Goal: Task Accomplishment & Management: Use online tool/utility

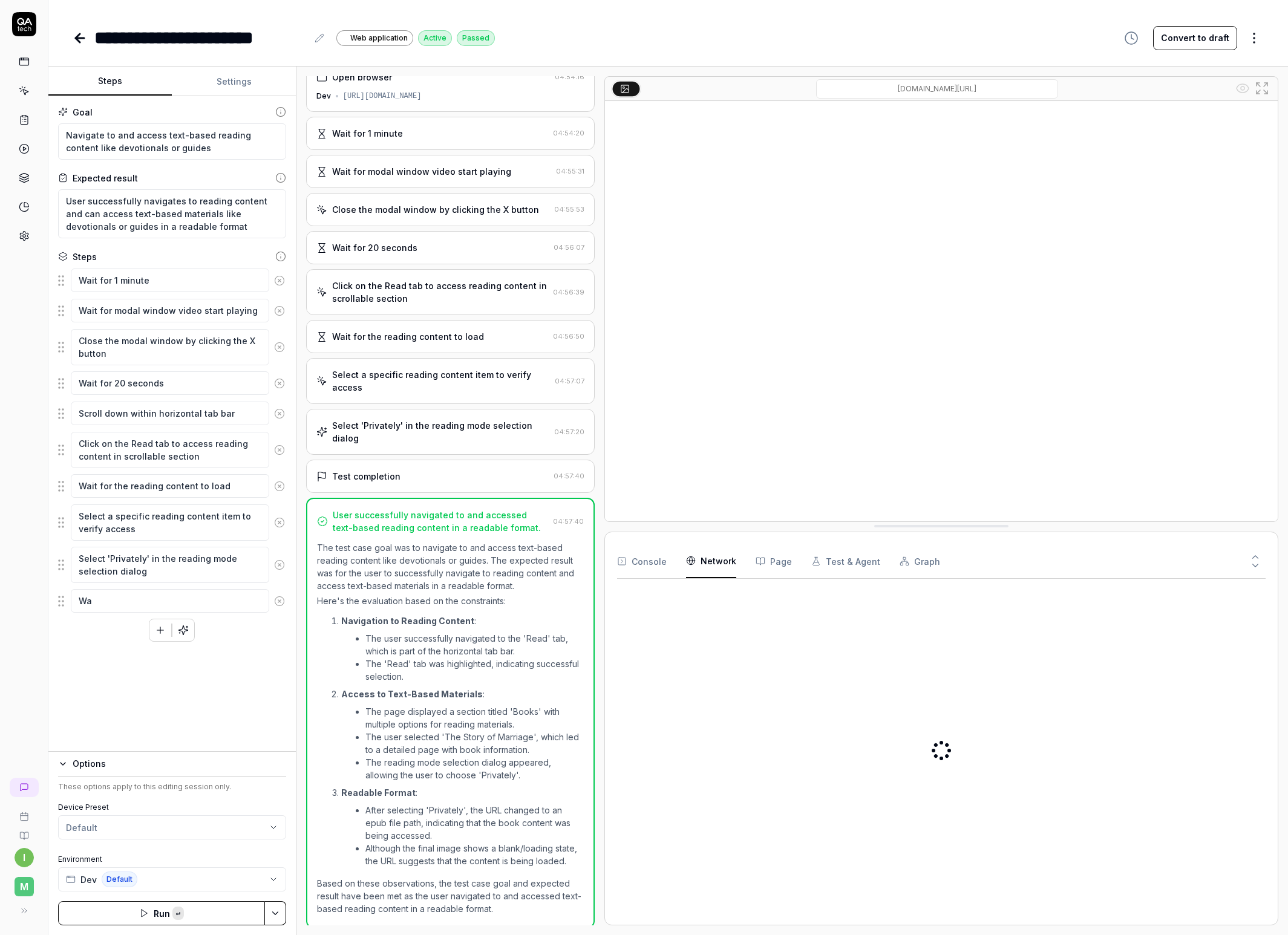
click at [728, 557] on Requests "Network" at bounding box center [710, 562] width 50 height 34
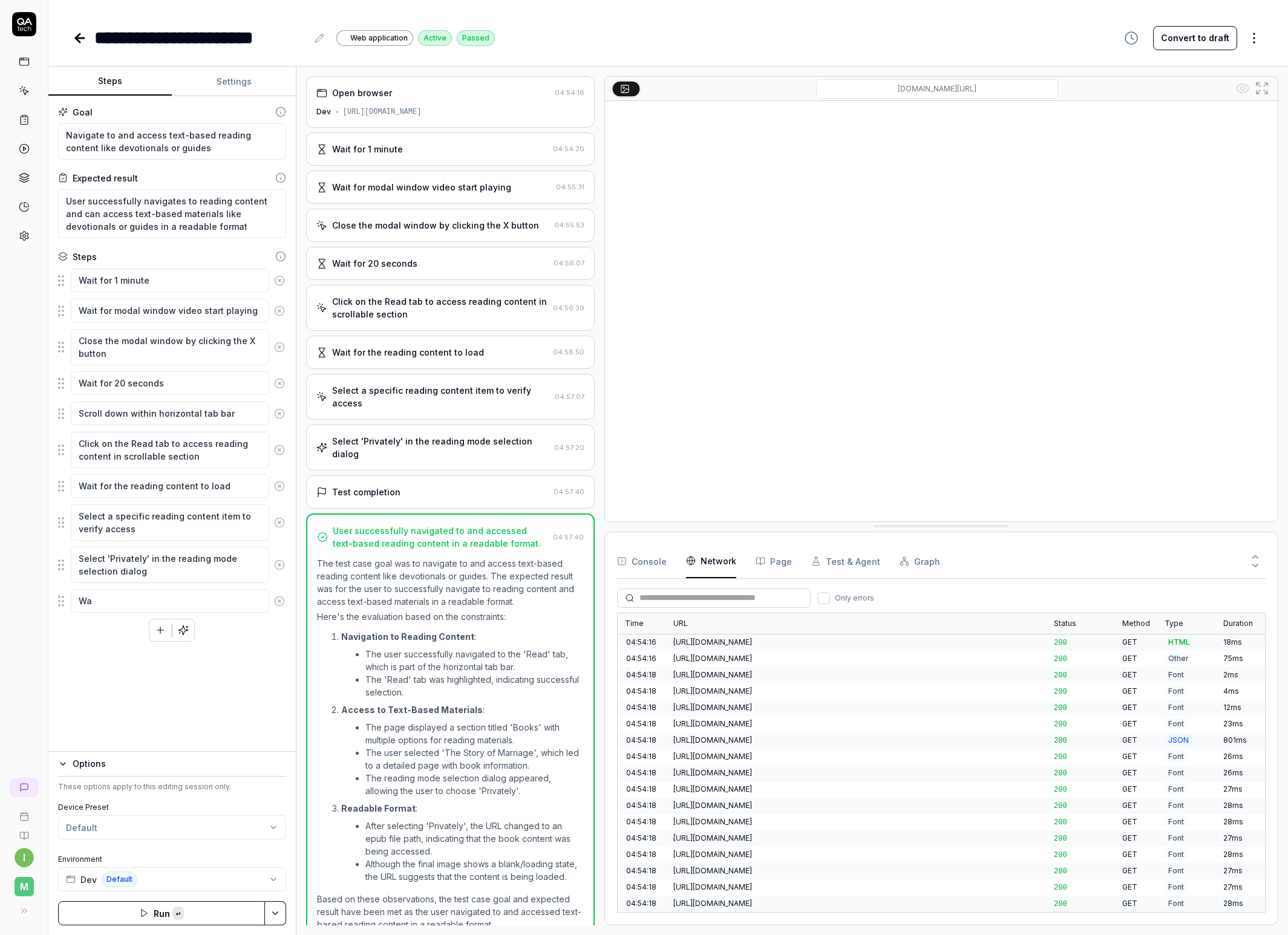
click at [914, 557] on button "Graph" at bounding box center [919, 562] width 40 height 34
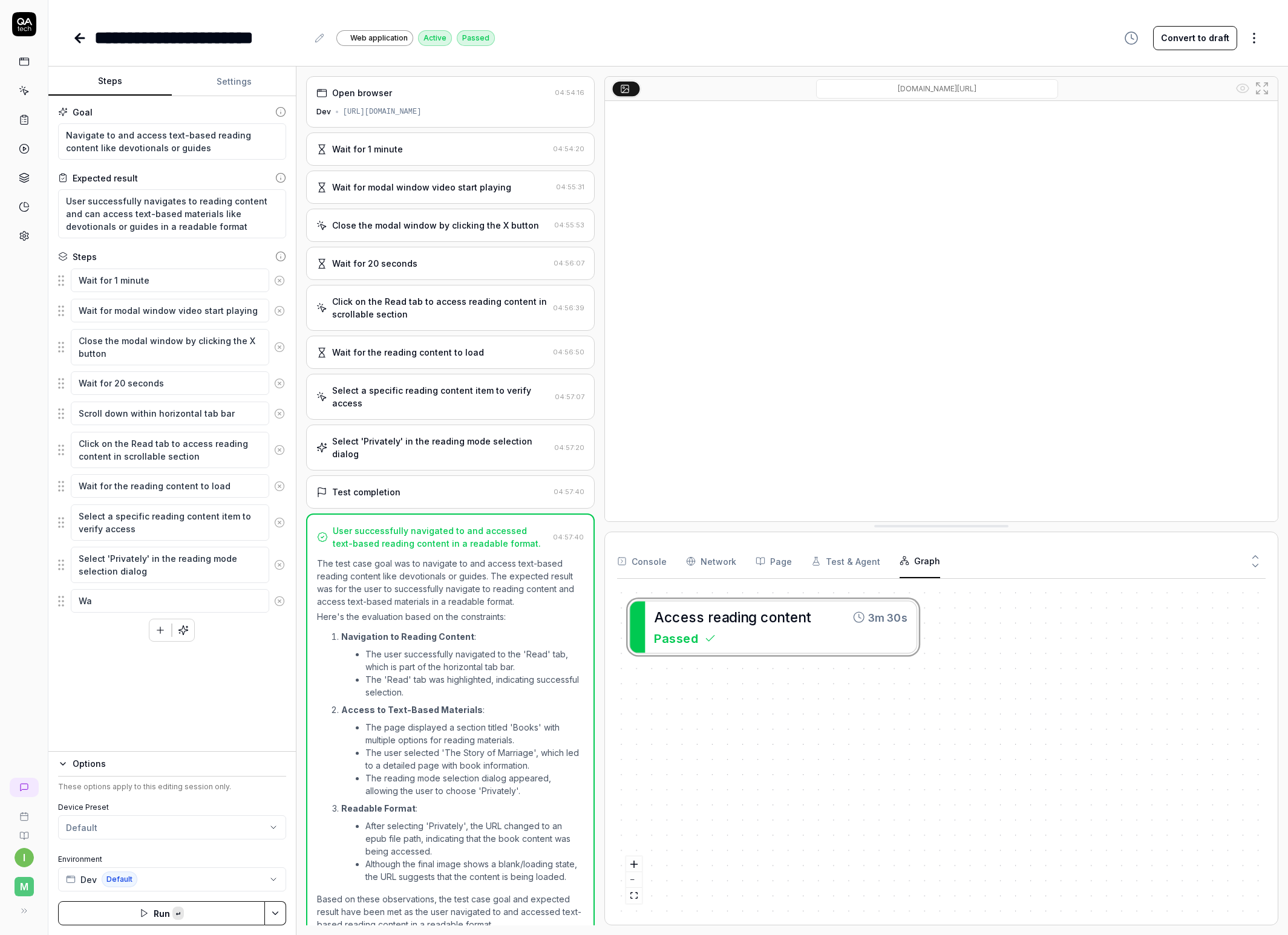
click at [854, 557] on button "Test & Agent" at bounding box center [846, 562] width 69 height 34
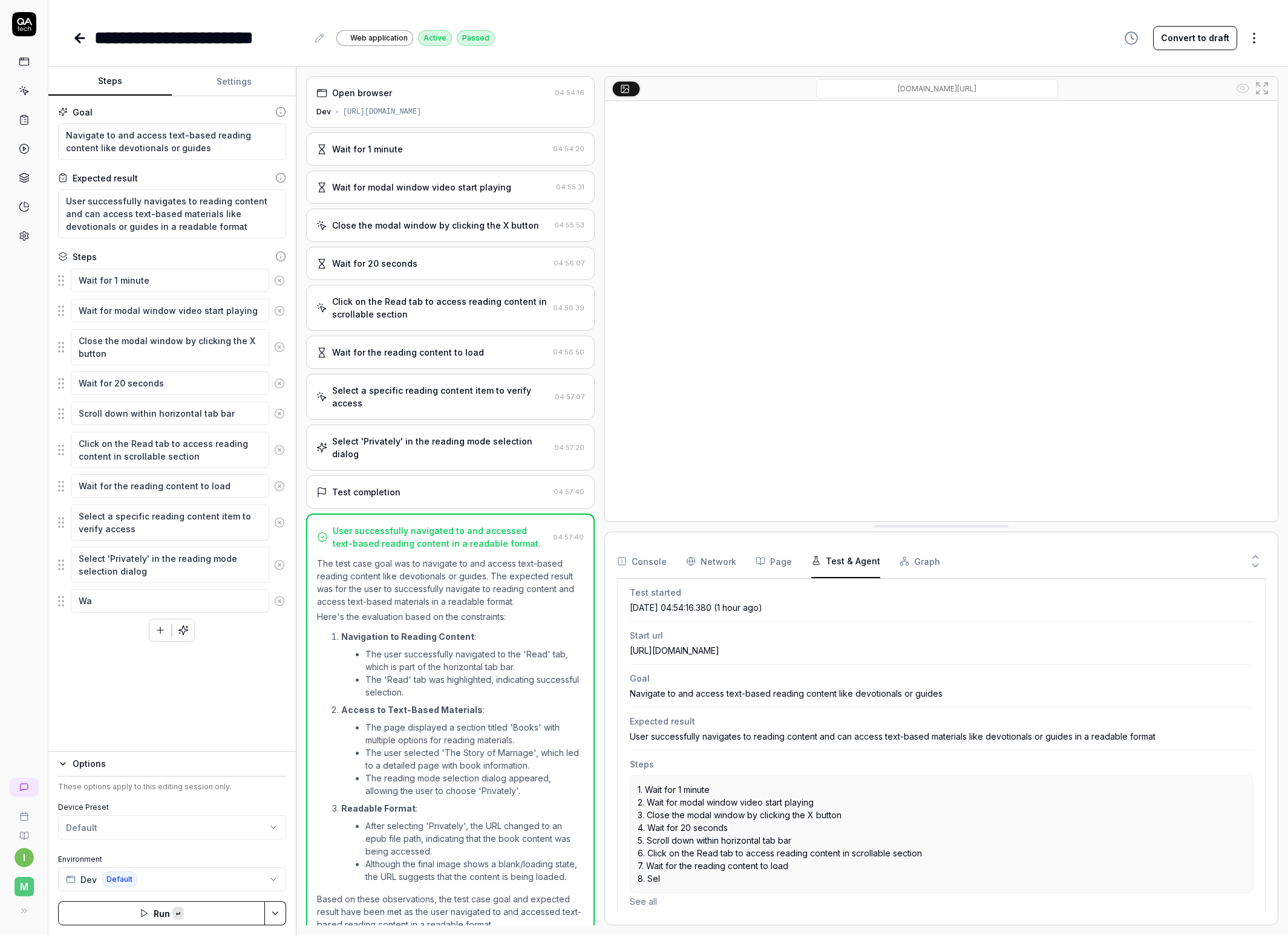
scroll to position [55, 0]
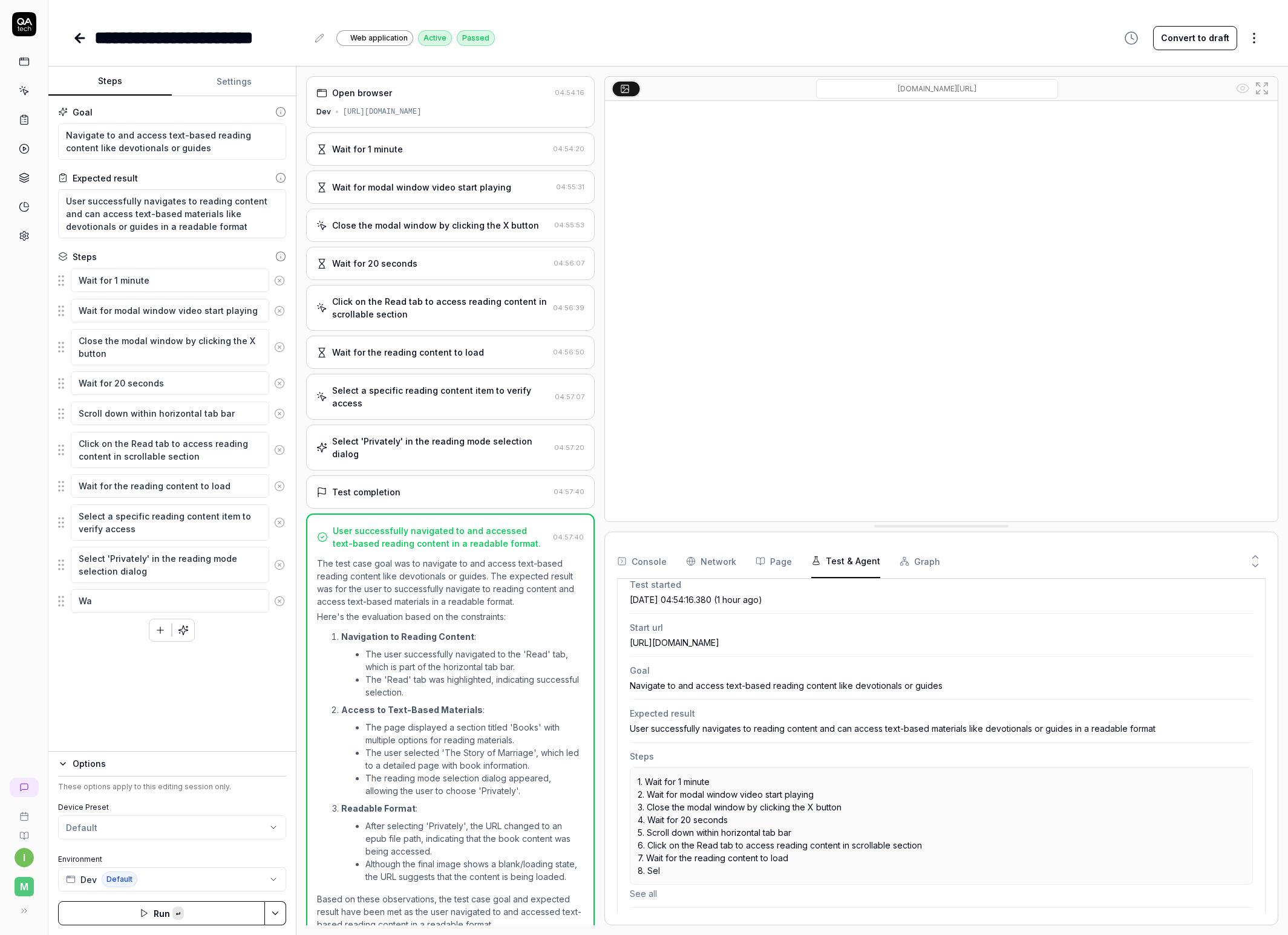
click at [280, 599] on icon at bounding box center [279, 600] width 3 height 3
type textarea "*"
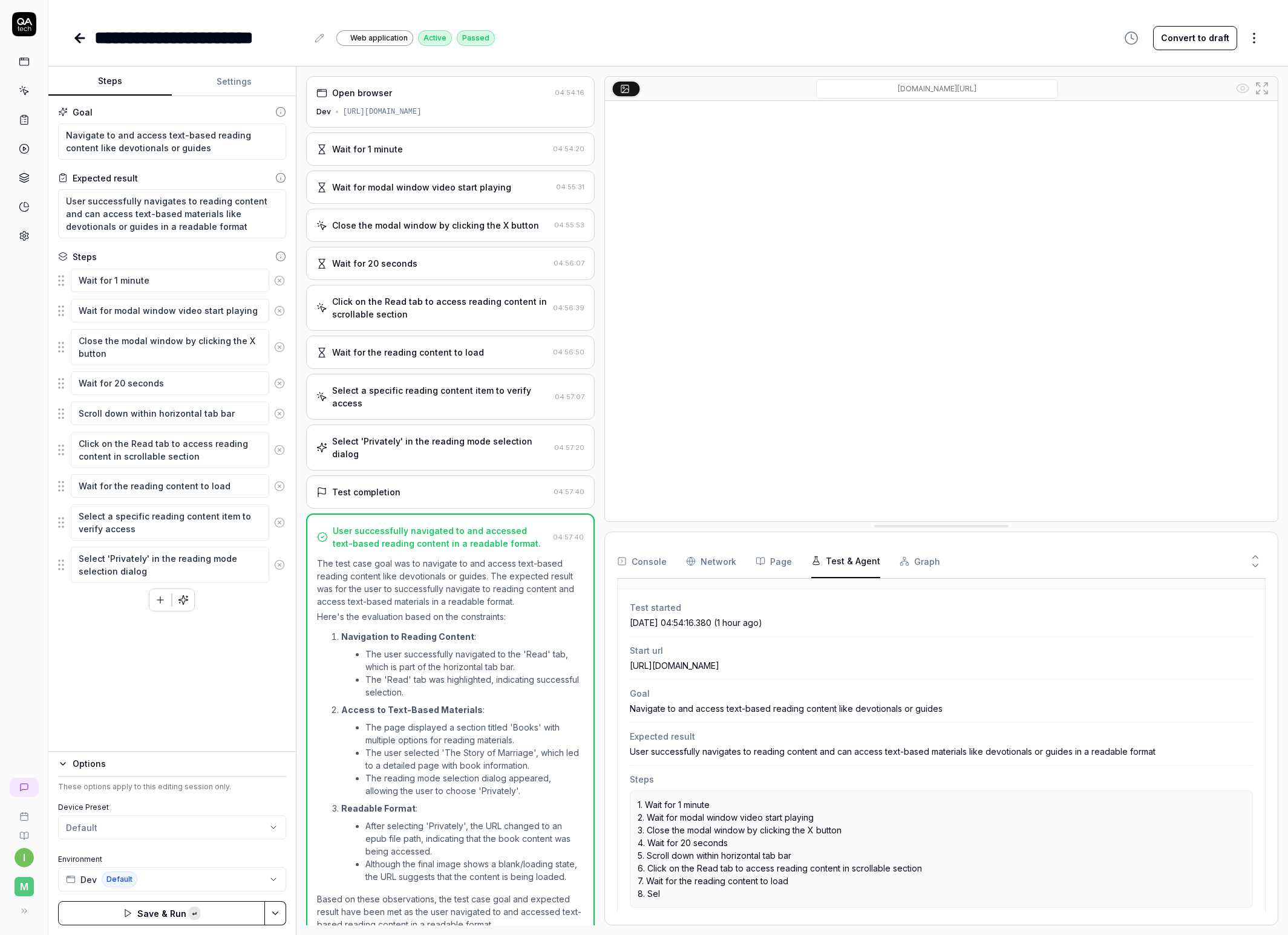
scroll to position [92, 0]
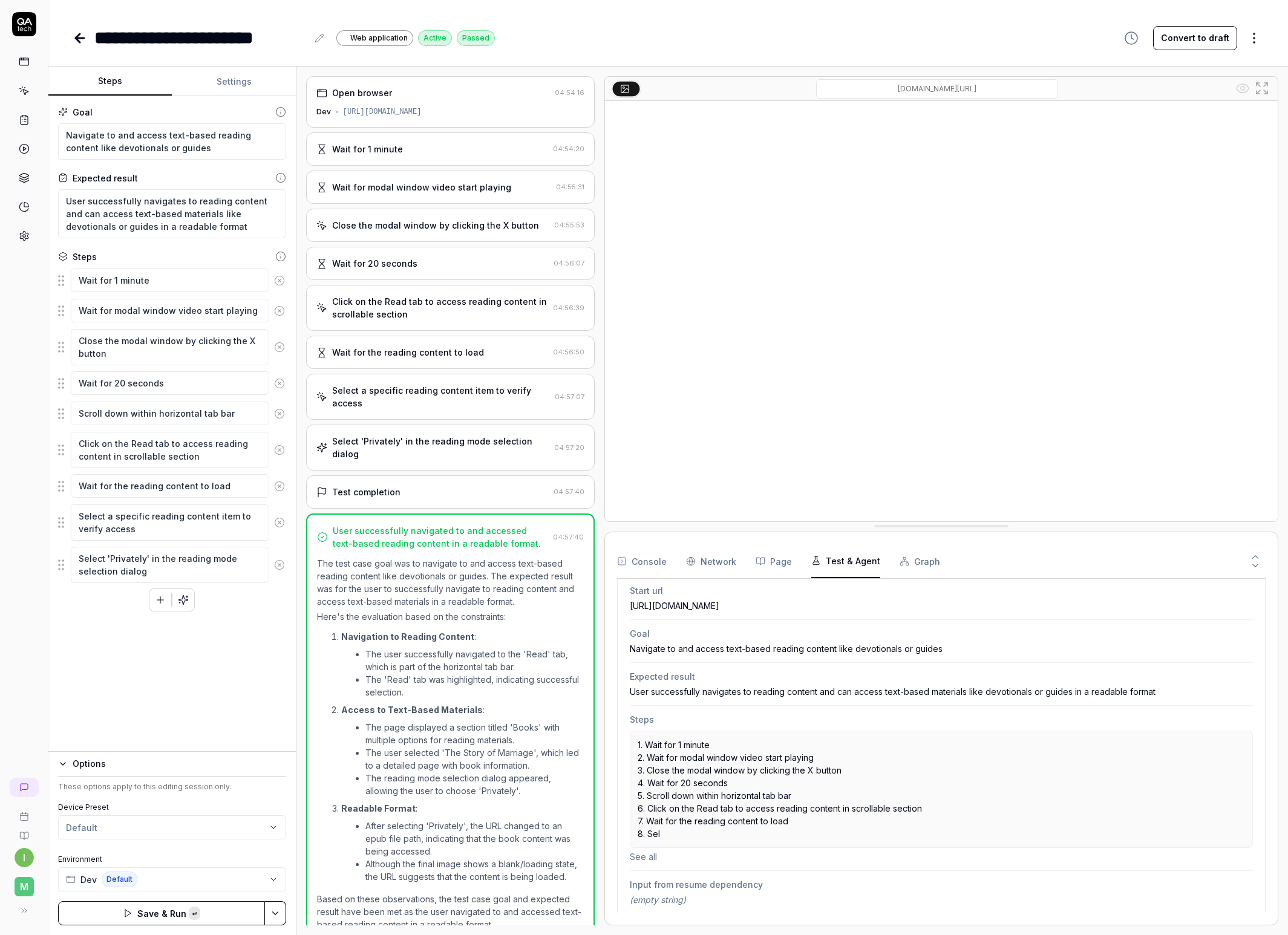
click at [651, 740] on button "See all" at bounding box center [942, 857] width 624 height 13
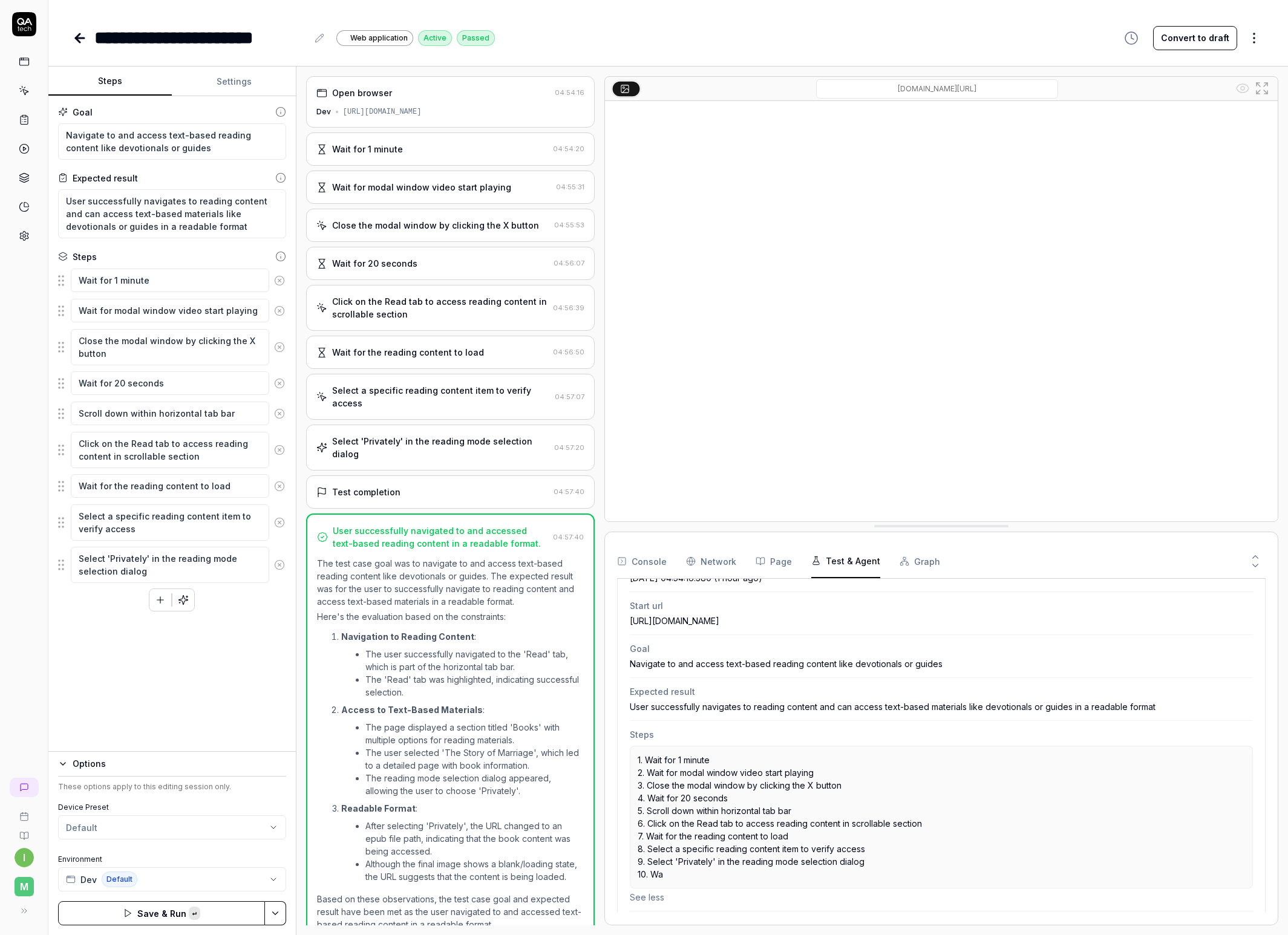
scroll to position [69, 0]
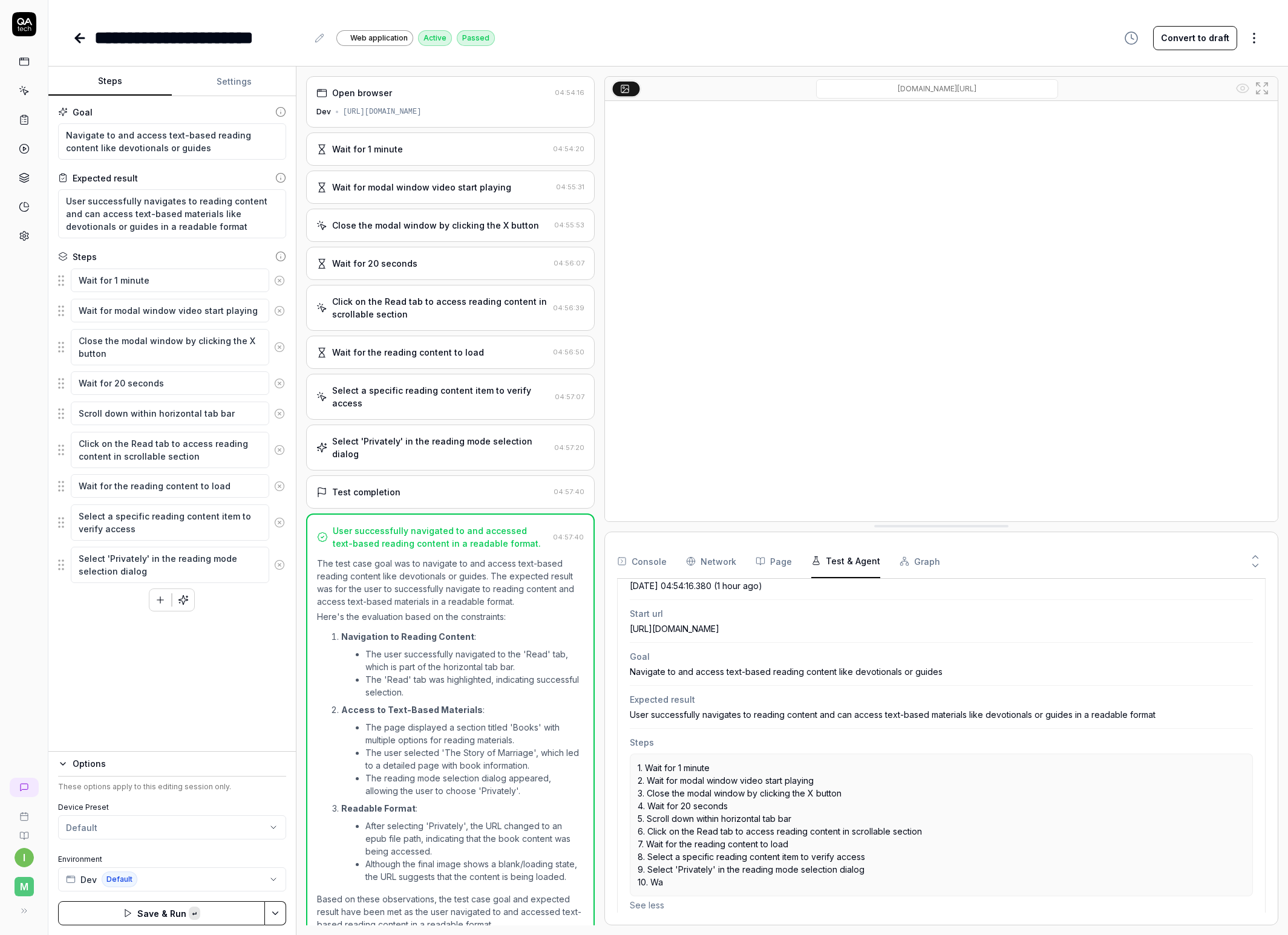
click at [642, 740] on button "See less" at bounding box center [942, 906] width 624 height 13
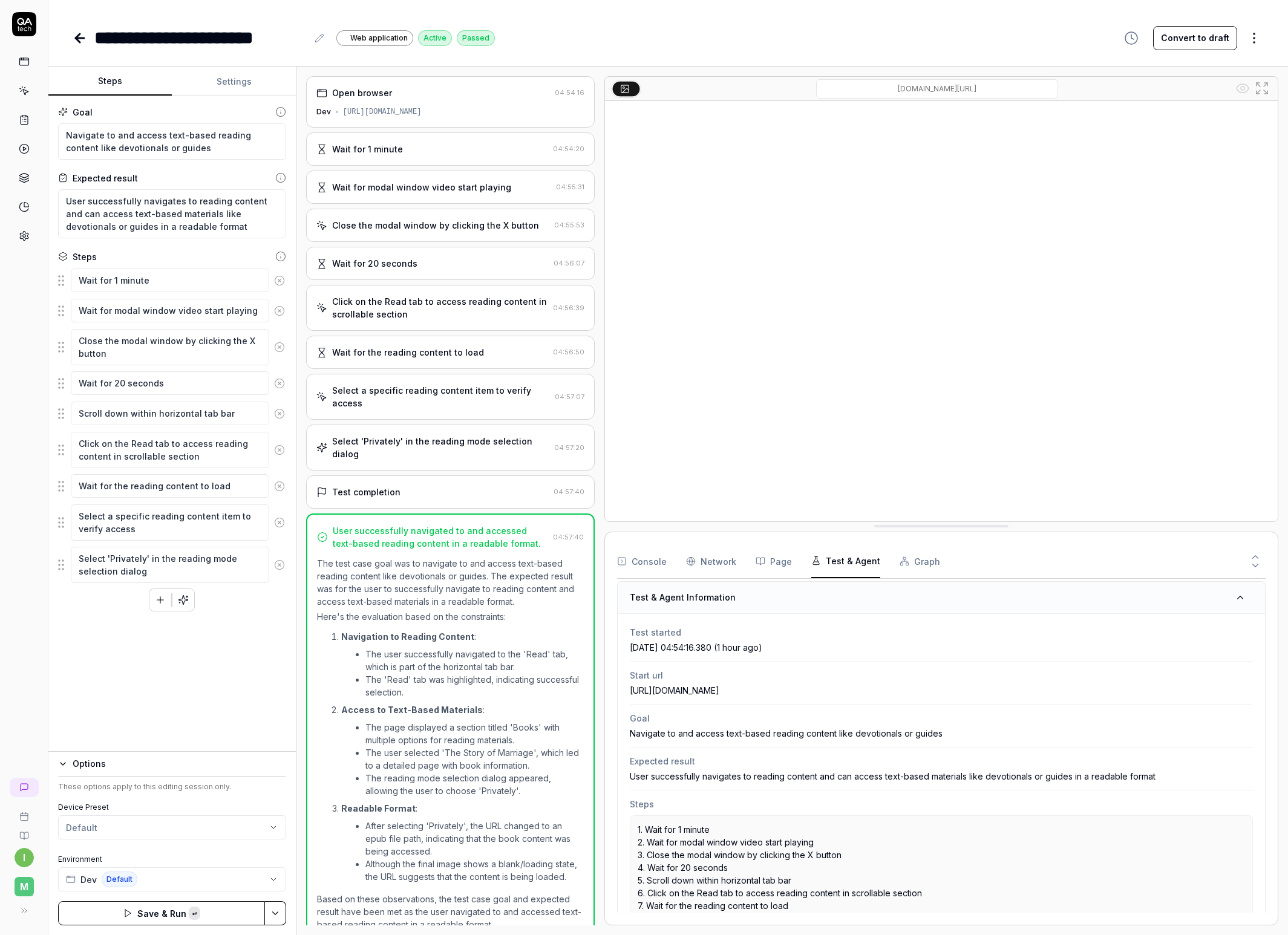
scroll to position [0, 0]
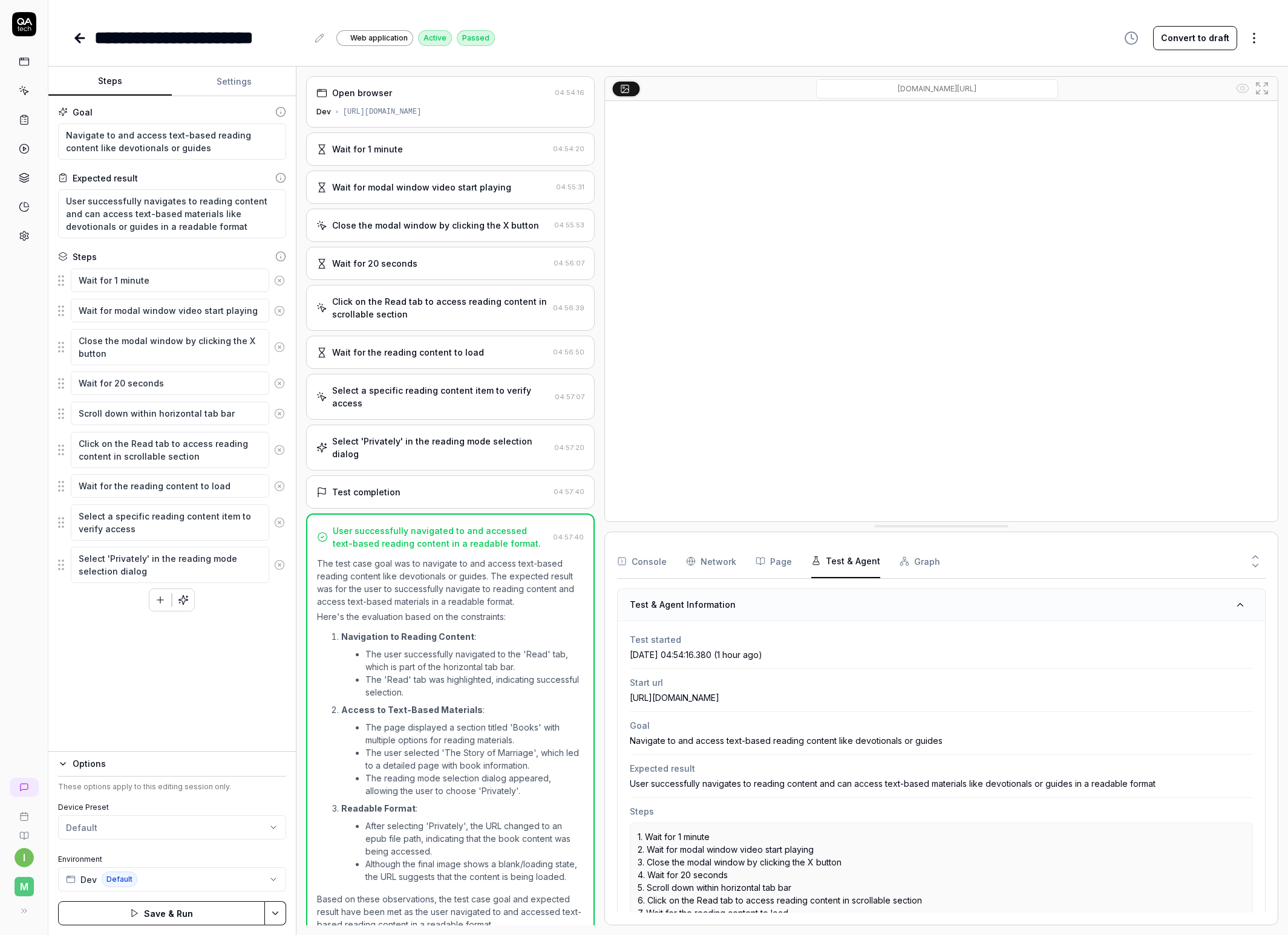
type textarea "*"
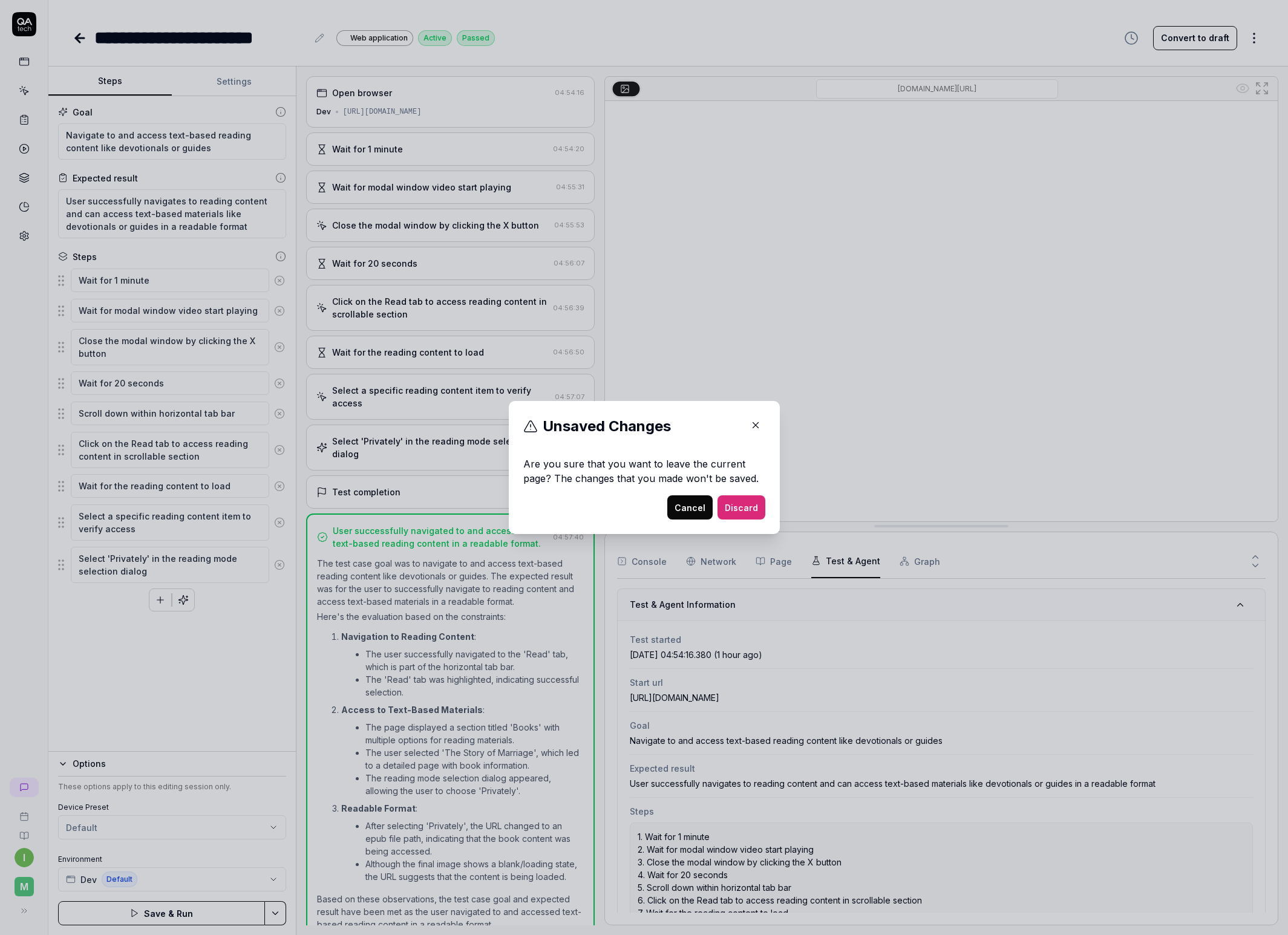
click at [685, 511] on button "Cancel" at bounding box center [690, 508] width 45 height 24
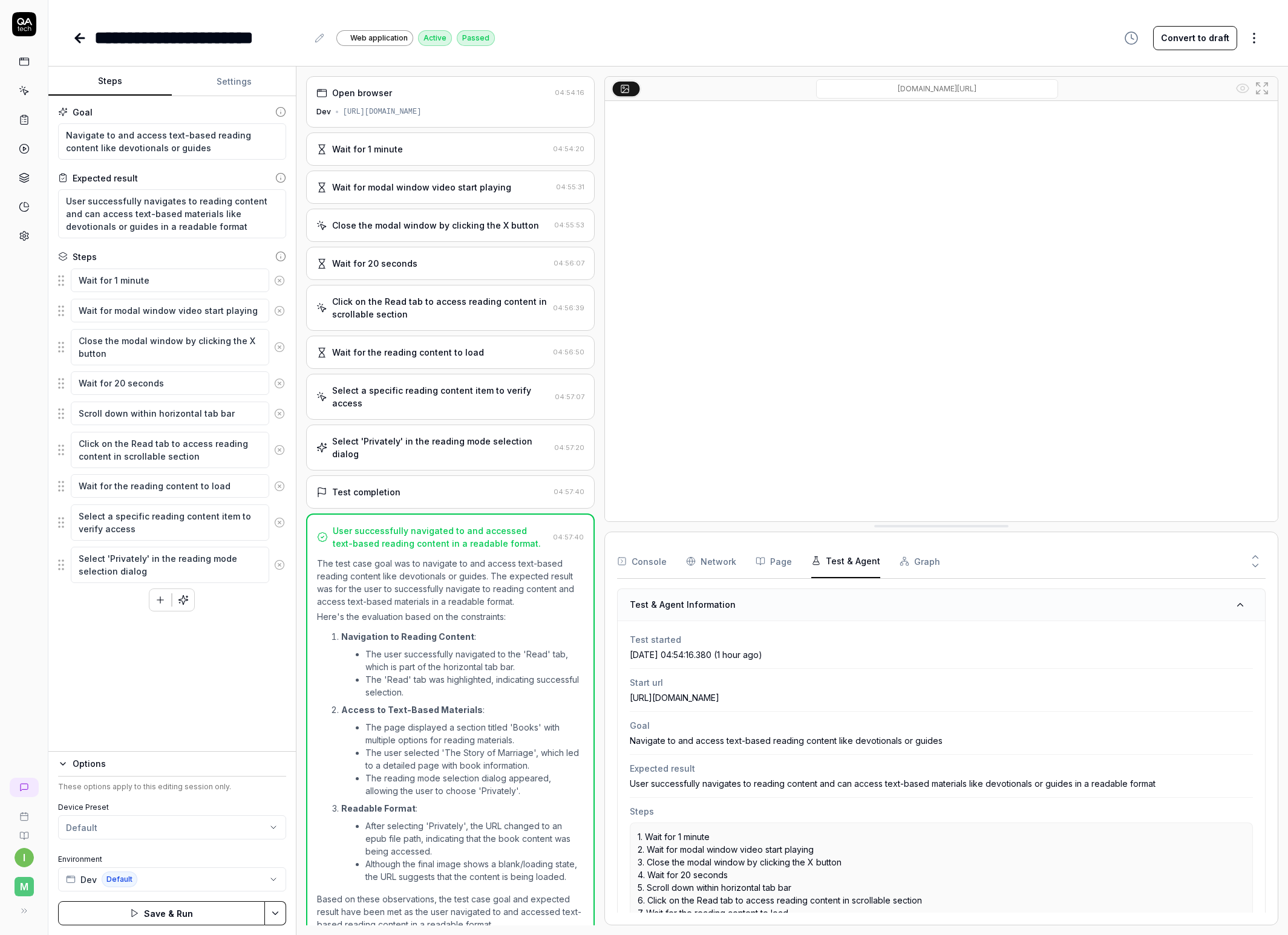
click at [170, 740] on button "Save & Run" at bounding box center [162, 913] width 207 height 24
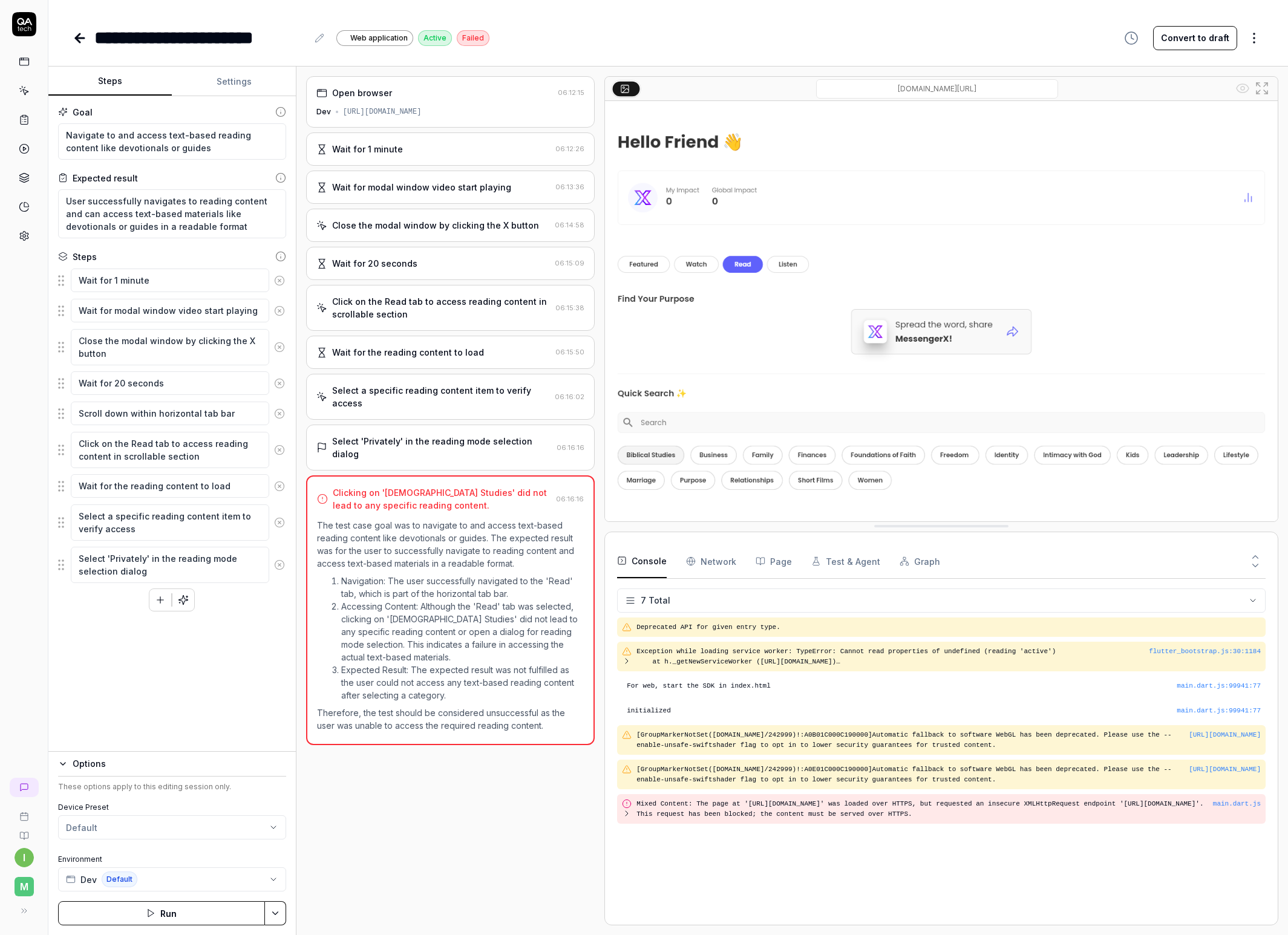
type textarea "*"
click at [216, 696] on div "Goal Navigate to and access text-based reading content like devotionals or guid…" at bounding box center [171, 486] width 247 height 781
click at [131, 908] on button "Run" at bounding box center [162, 913] width 207 height 24
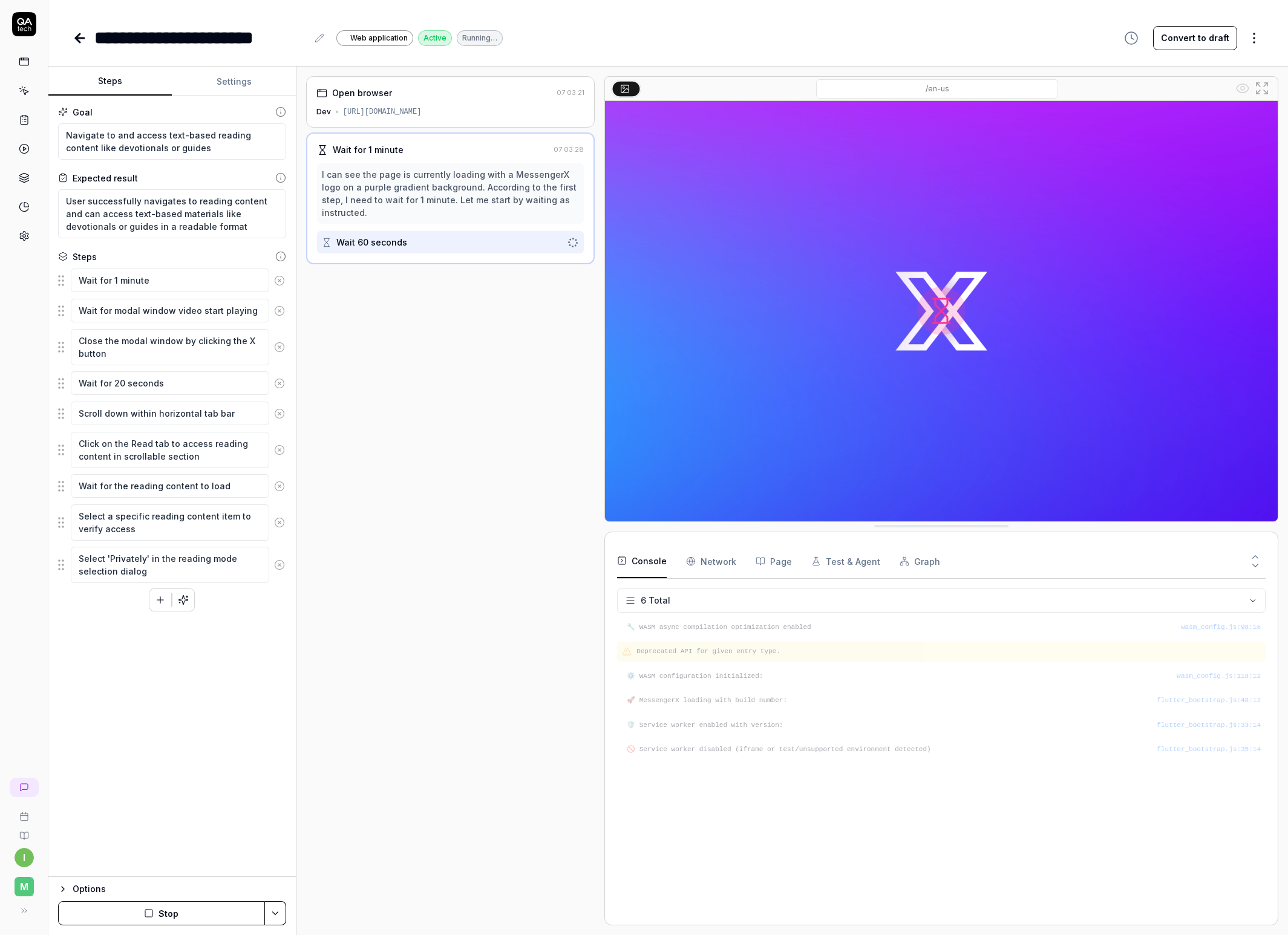
click at [796, 805] on div "wasm_config.js : 98 : 16 🔧 WASM async compilation optimization enabled Deprecat…" at bounding box center [942, 766] width 649 height 295
click at [812, 804] on div "wasm_config.js : 98 : 16 🔧 WASM async compilation optimization enabled Deprecat…" at bounding box center [942, 766] width 649 height 295
click at [648, 561] on button "Console" at bounding box center [642, 562] width 50 height 34
click at [724, 774] on div "wasm_config.js : 98 : 16 🔧 WASM async compilation optimization enabled Deprecat…" at bounding box center [942, 766] width 649 height 295
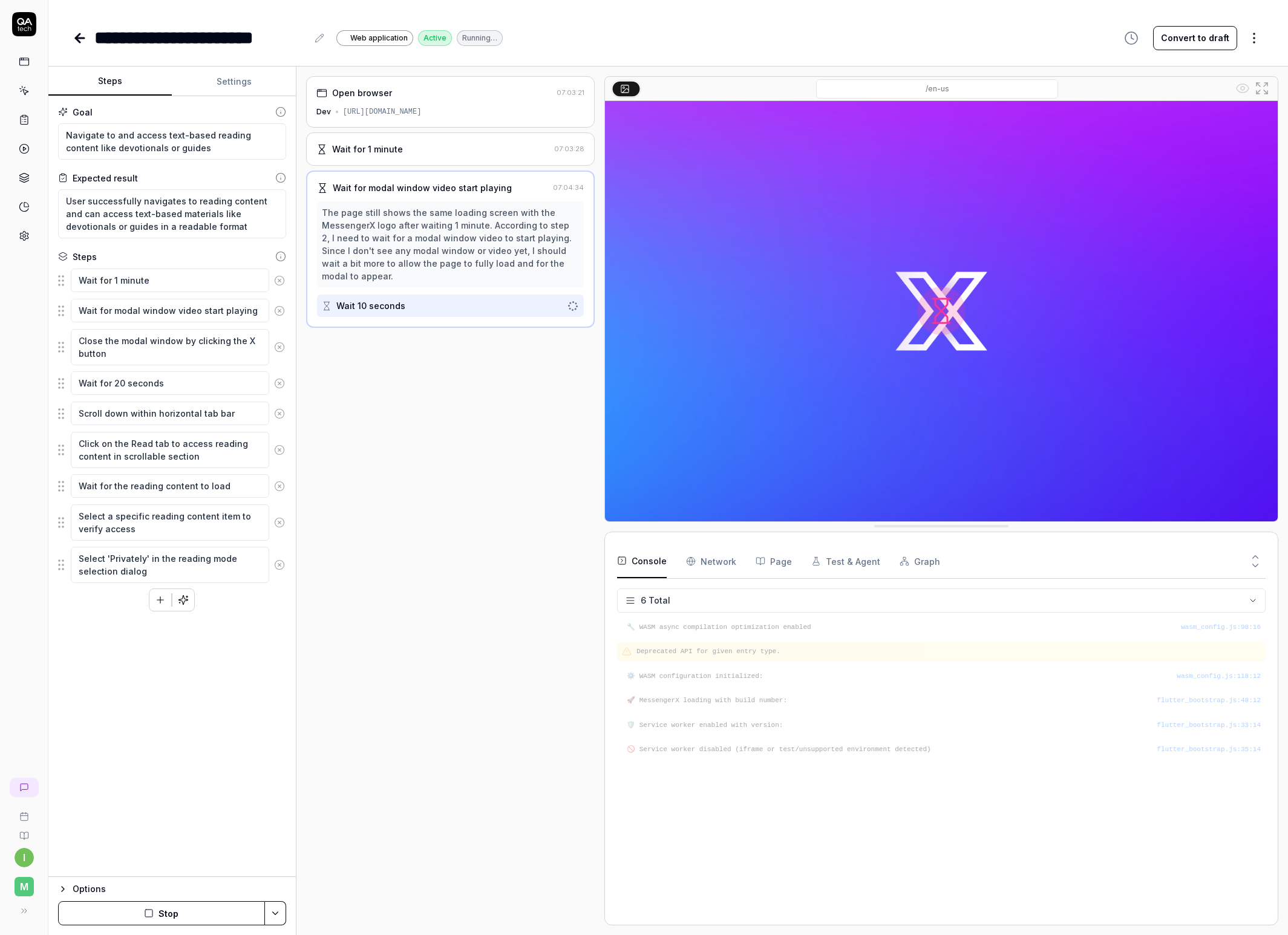
click at [835, 274] on img at bounding box center [941, 310] width 673 height 420
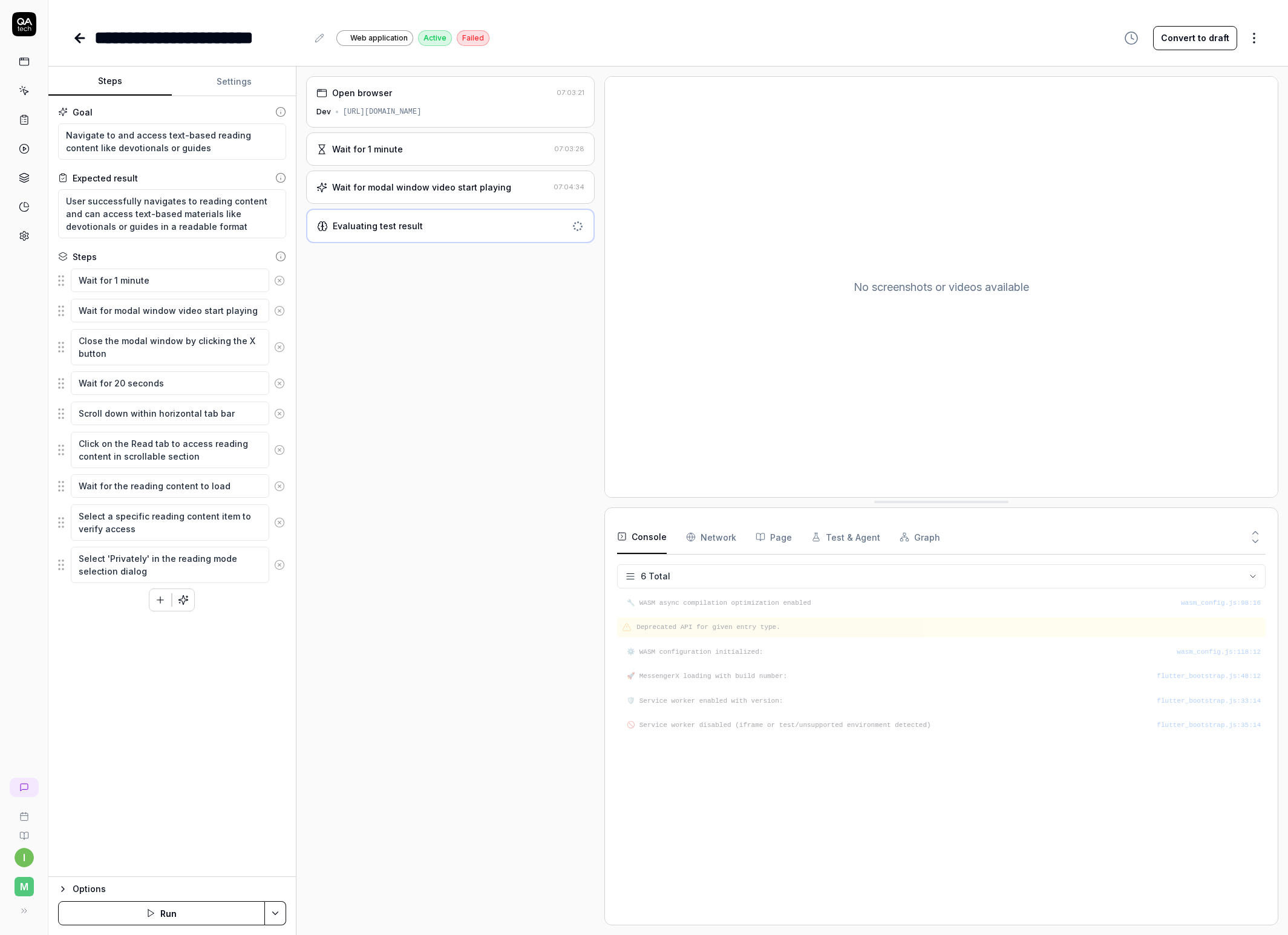
type textarea "*"
